Goal: Task Accomplishment & Management: Complete application form

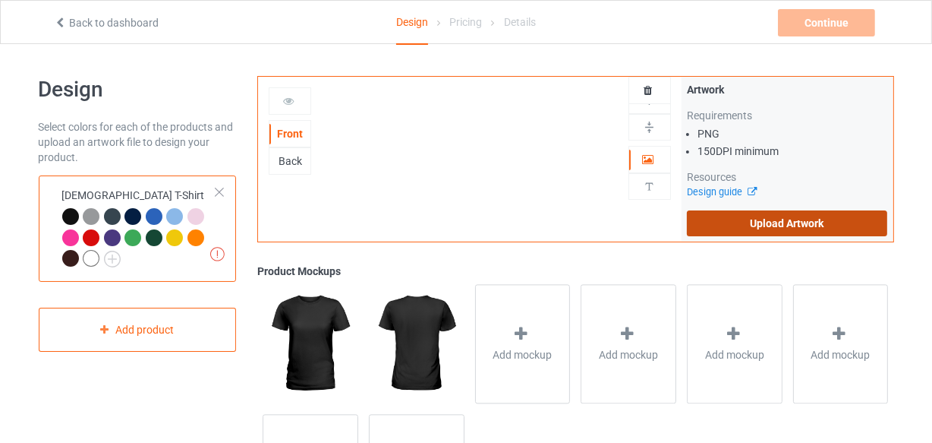
click at [781, 218] on label "Upload Artwork" at bounding box center [787, 223] width 201 height 26
click at [0, 0] on input "Upload Artwork" at bounding box center [0, 0] width 0 height 0
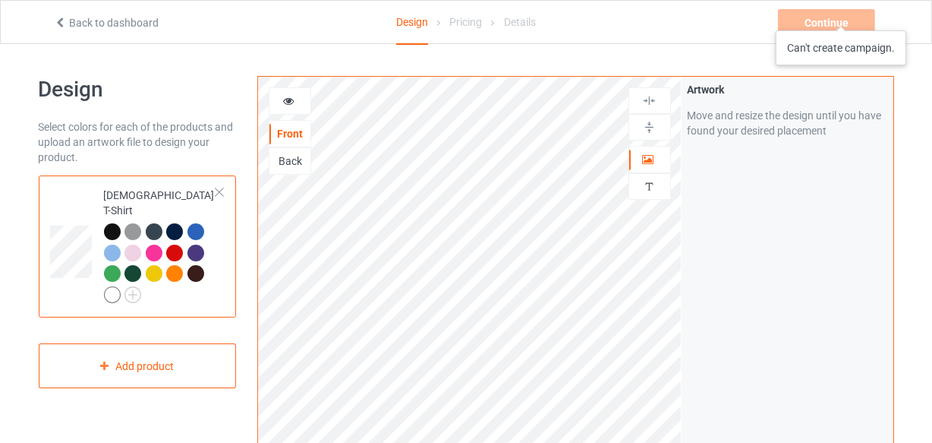
click at [840, 17] on div "Continue Can't create campaign." at bounding box center [828, 22] width 100 height 27
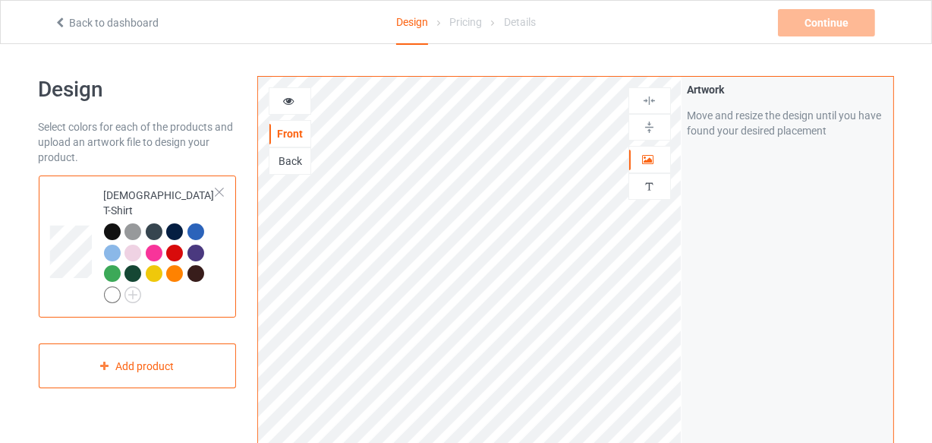
click at [111, 223] on div at bounding box center [112, 231] width 17 height 17
click at [820, 28] on div "Continue Can't create campaign." at bounding box center [828, 22] width 100 height 27
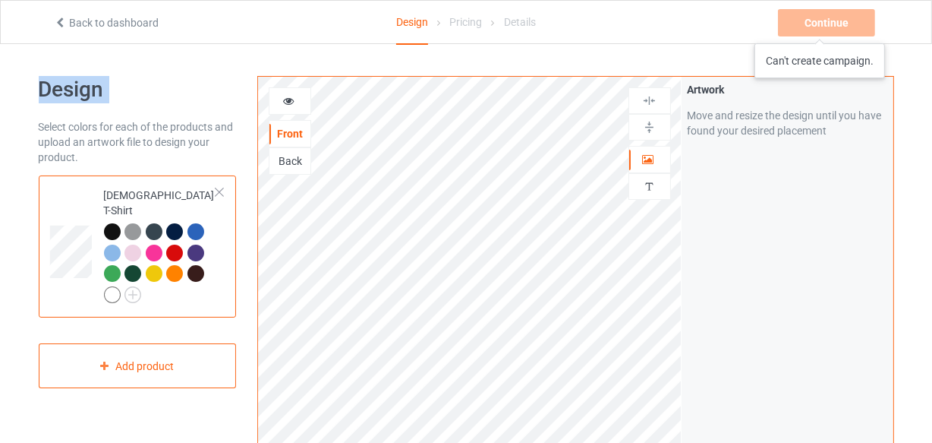
click at [820, 28] on div "Continue Can't create campaign." at bounding box center [828, 22] width 100 height 27
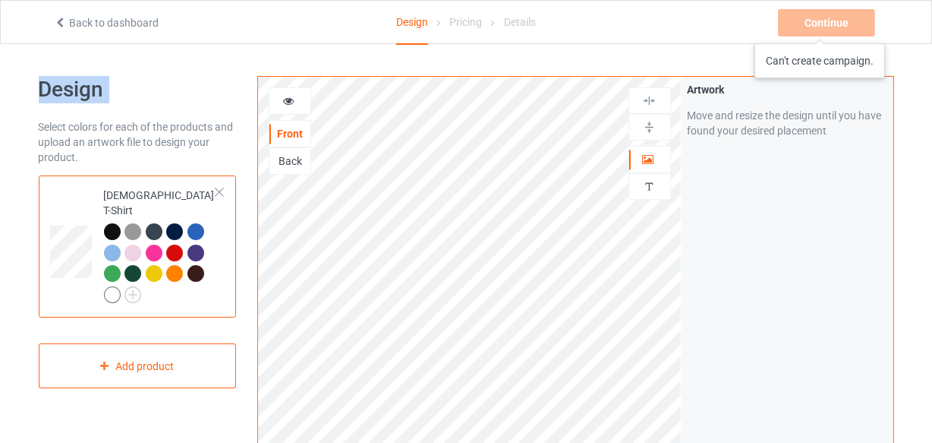
click at [820, 28] on div "Continue Can't create campaign." at bounding box center [828, 22] width 100 height 27
click at [822, 28] on div "Continue Can't create campaign." at bounding box center [828, 22] width 100 height 27
